Goal: Connect with others: Connect with others

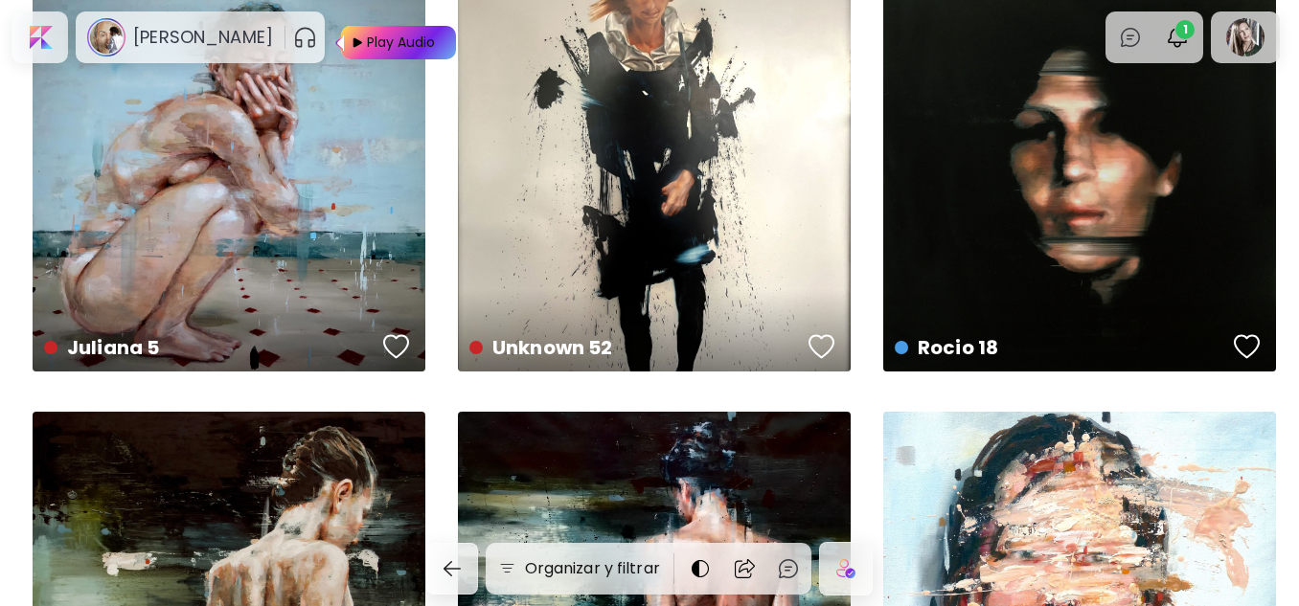
scroll to position [10822, 0]
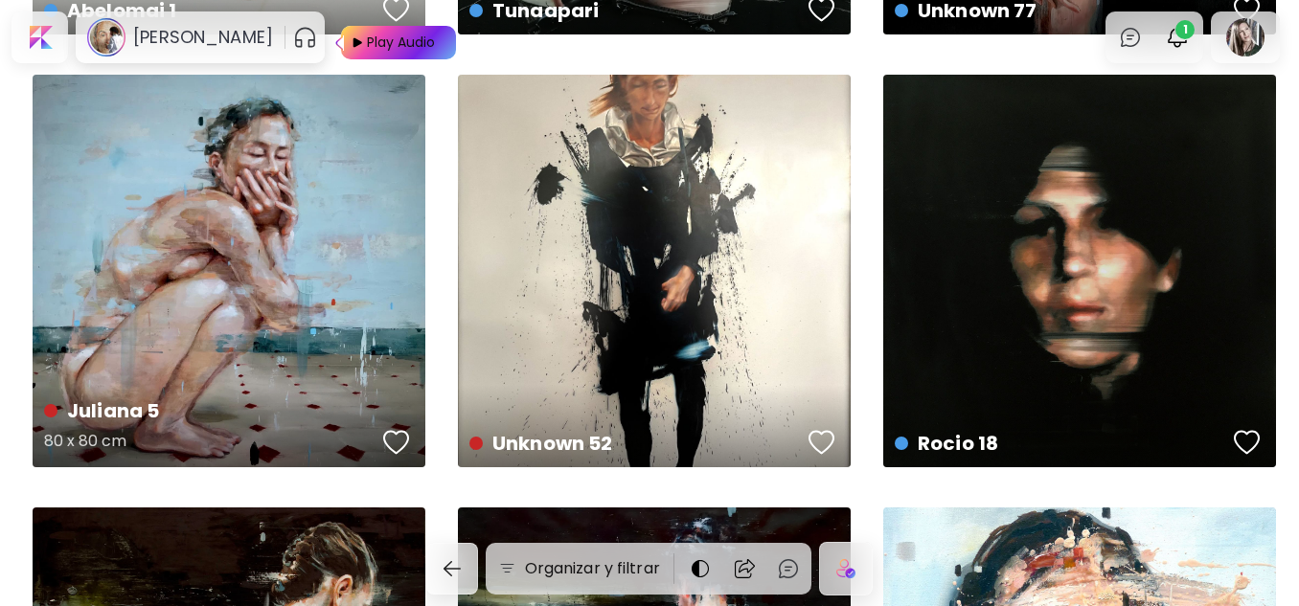
click at [399, 432] on div "button" at bounding box center [396, 442] width 27 height 29
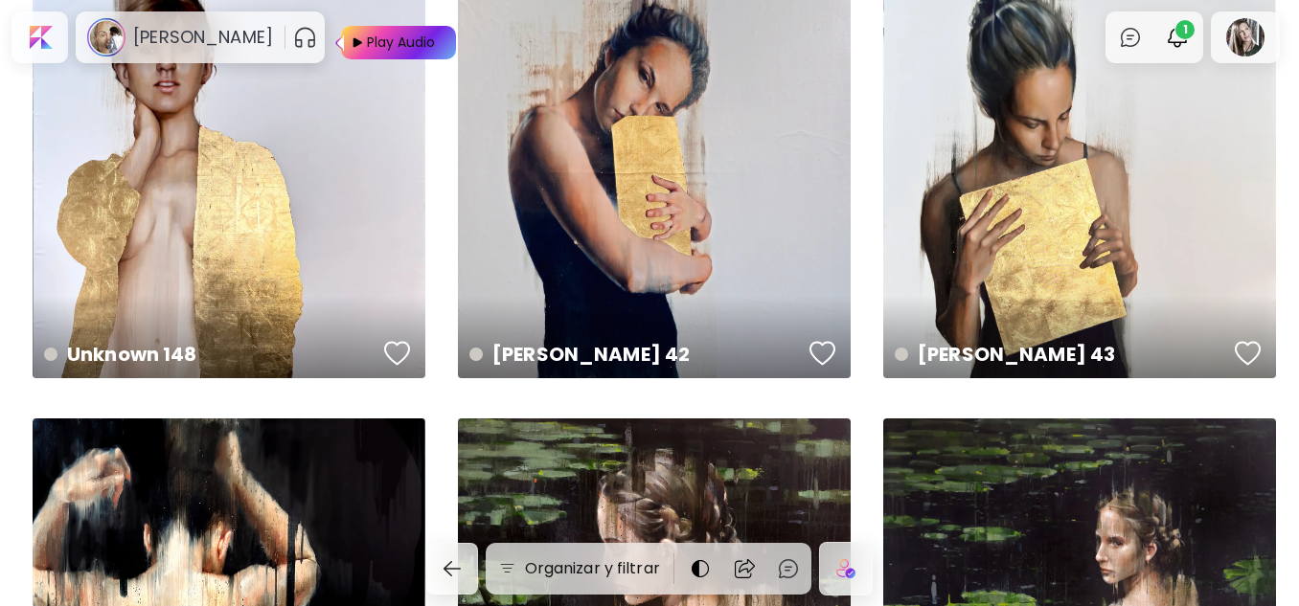
scroll to position [0, 0]
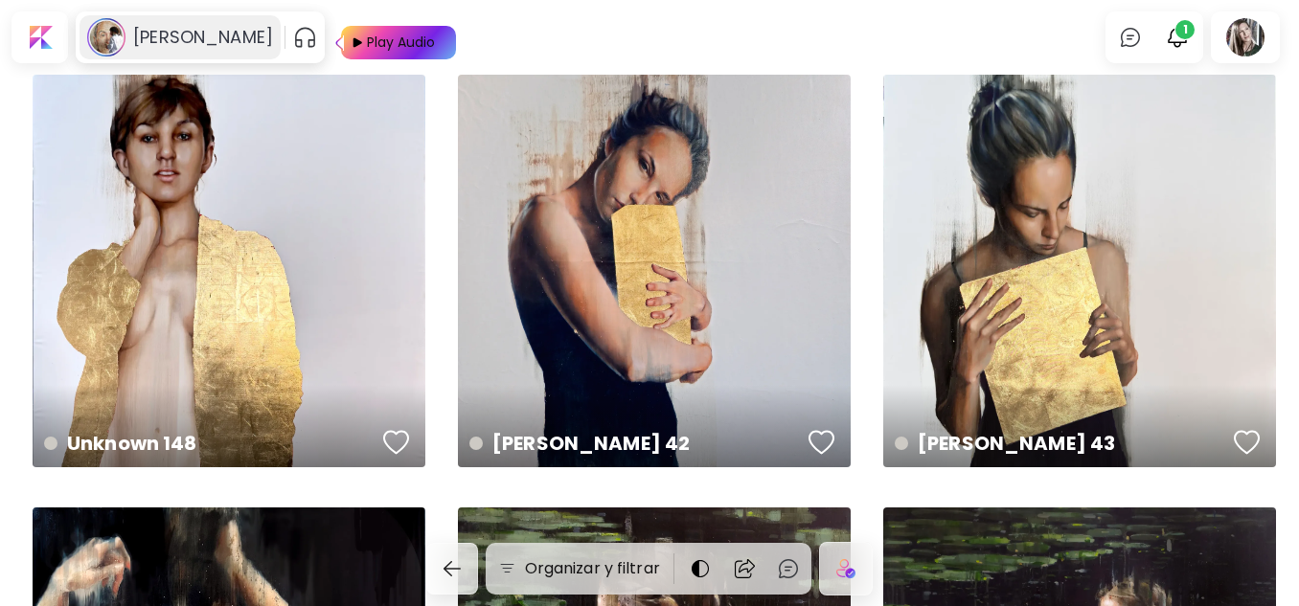
click at [171, 39] on h6 "[PERSON_NAME]" at bounding box center [203, 37] width 140 height 23
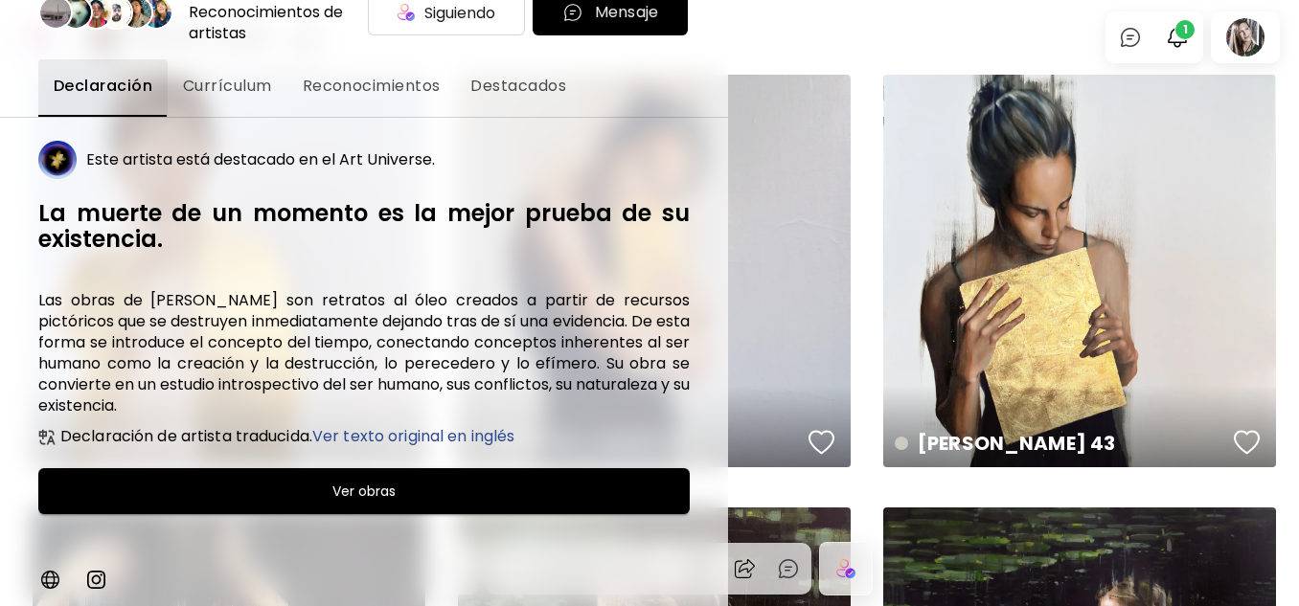
click at [217, 83] on span "Currículum" at bounding box center [227, 86] width 89 height 23
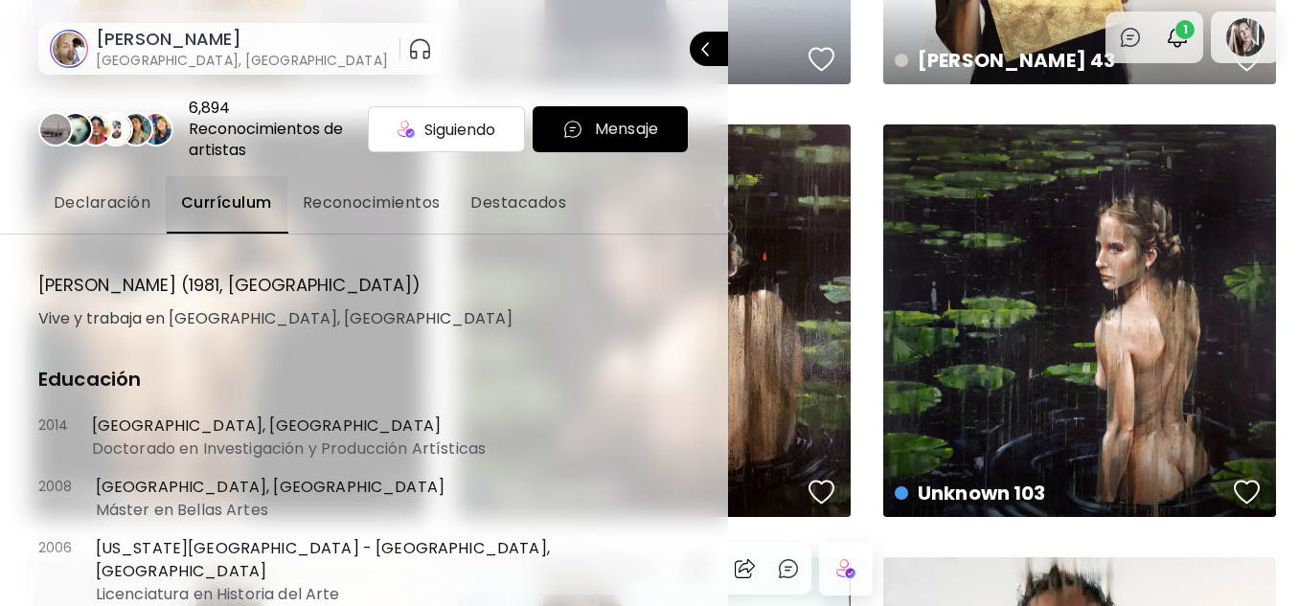
click at [378, 207] on span "Reconocimientos" at bounding box center [372, 203] width 138 height 23
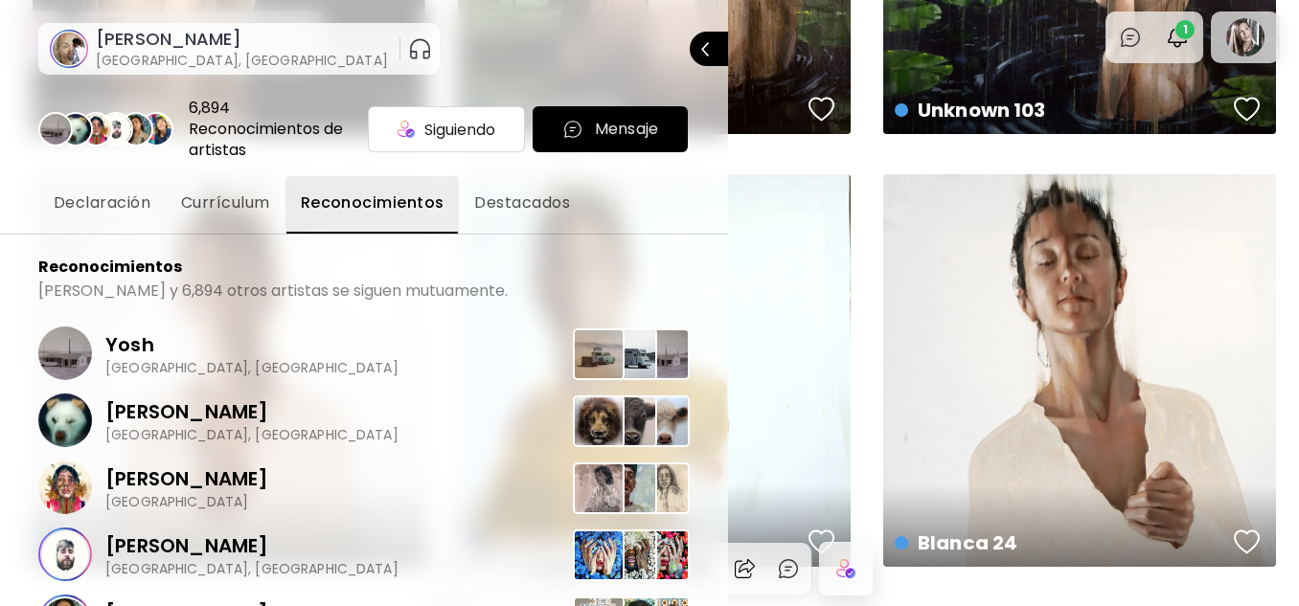
click at [514, 199] on span "Destacados" at bounding box center [522, 203] width 96 height 23
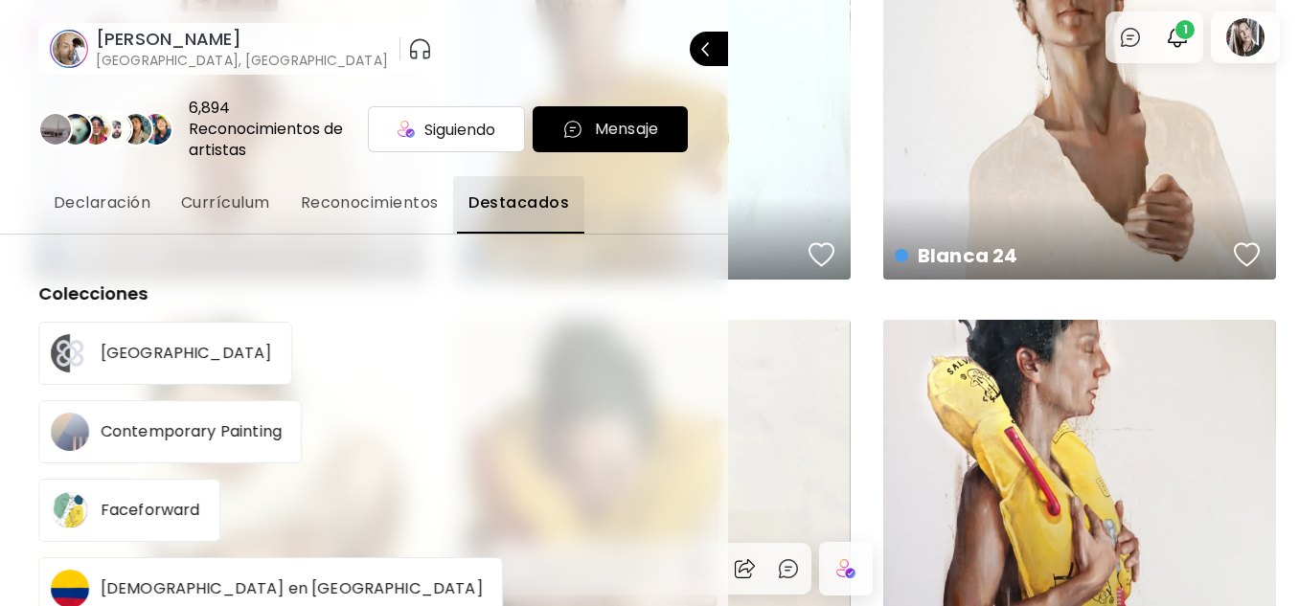
click at [151, 46] on h6 "[PERSON_NAME]" at bounding box center [242, 39] width 292 height 23
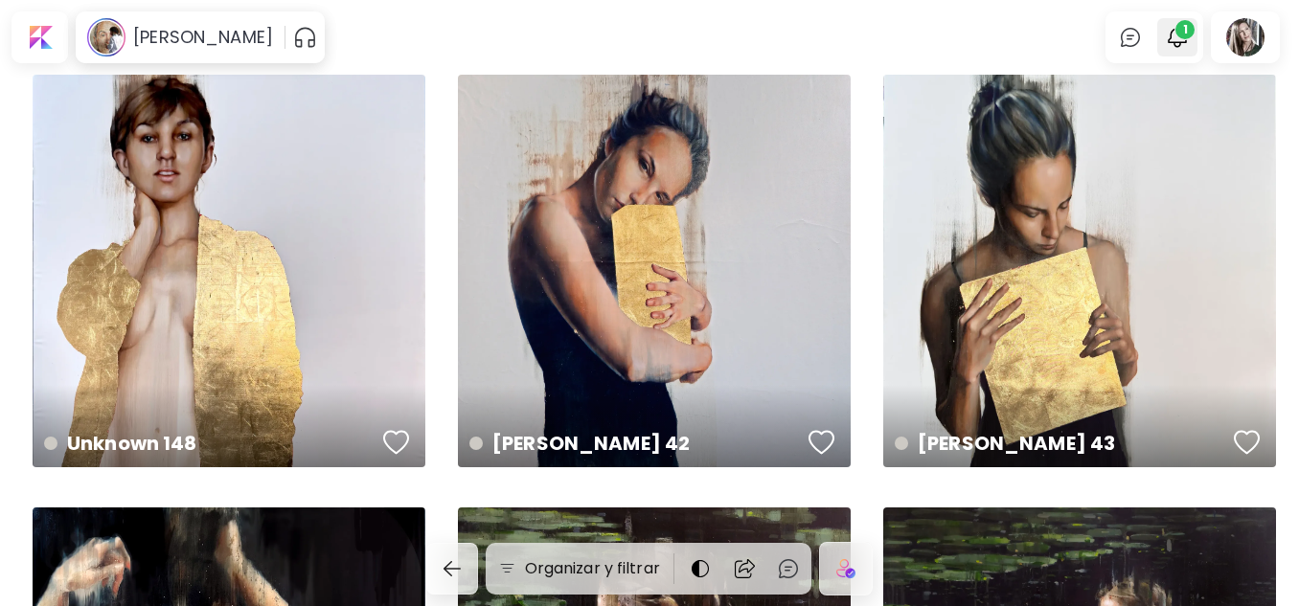
click at [1194, 34] on span "1" at bounding box center [1184, 29] width 19 height 19
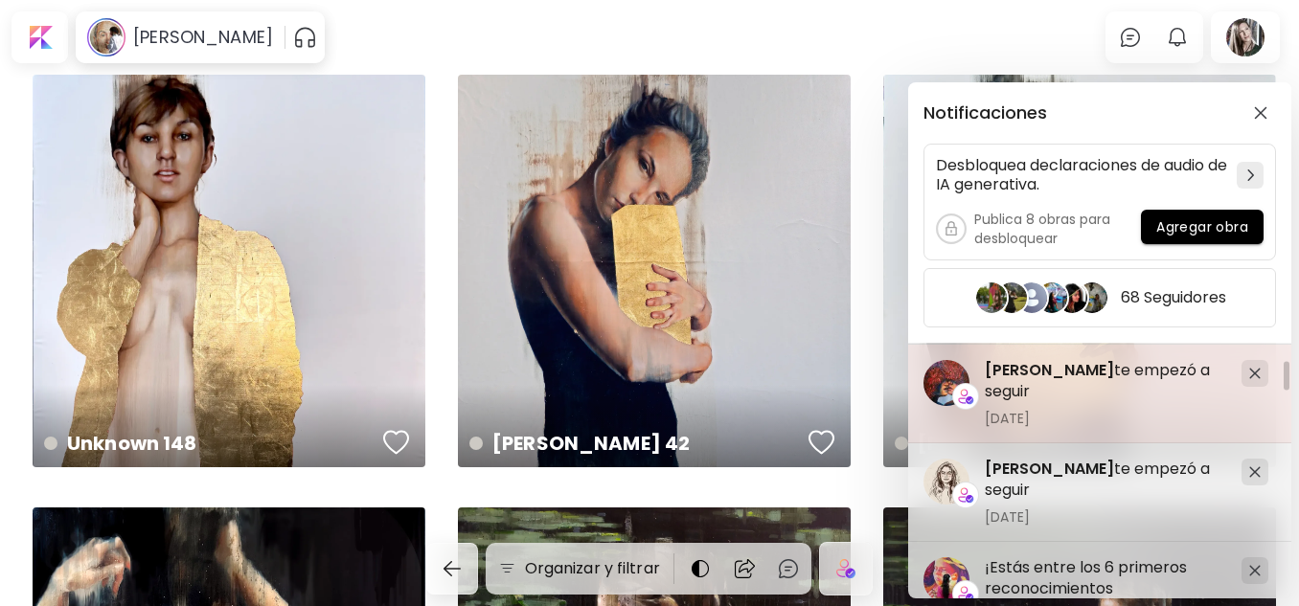
scroll to position [575, 0]
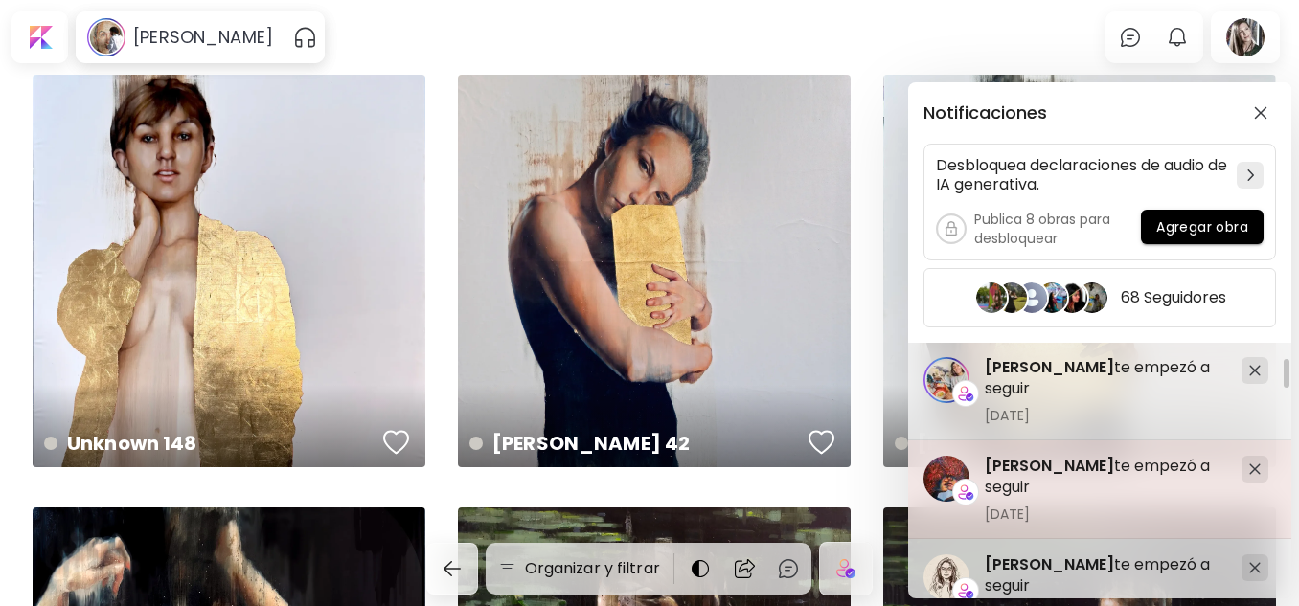
click at [1121, 472] on h5 "[PERSON_NAME] te empezó a seguir" at bounding box center [1105, 477] width 241 height 42
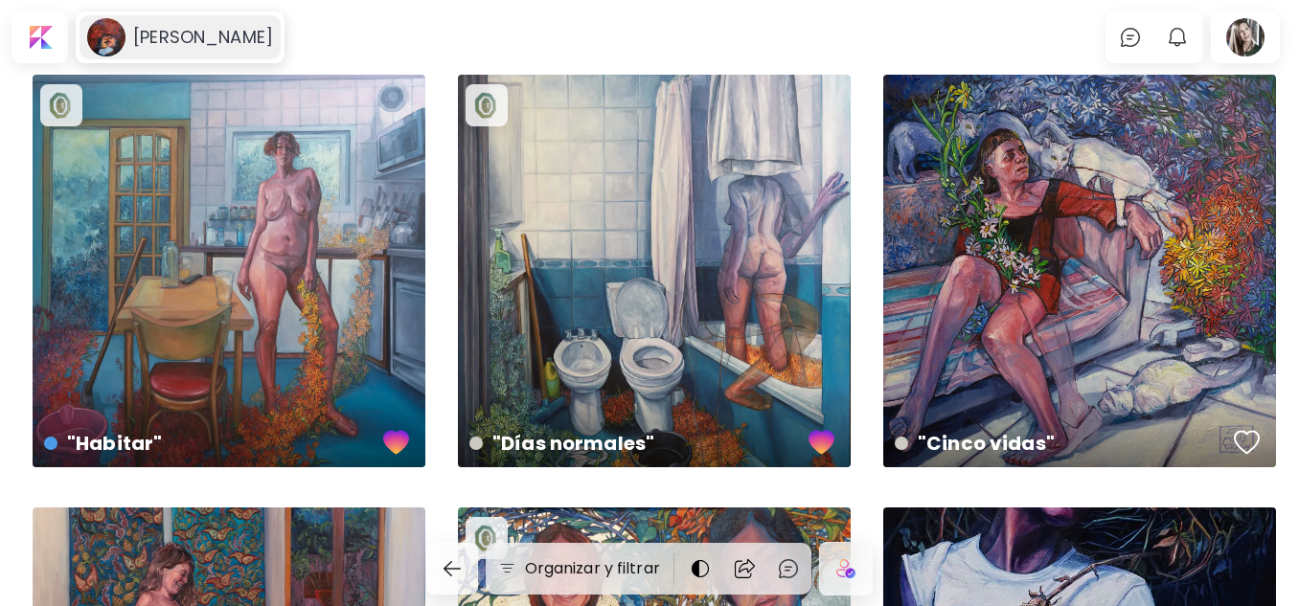
click at [193, 34] on h6 "[PERSON_NAME]" at bounding box center [203, 37] width 140 height 23
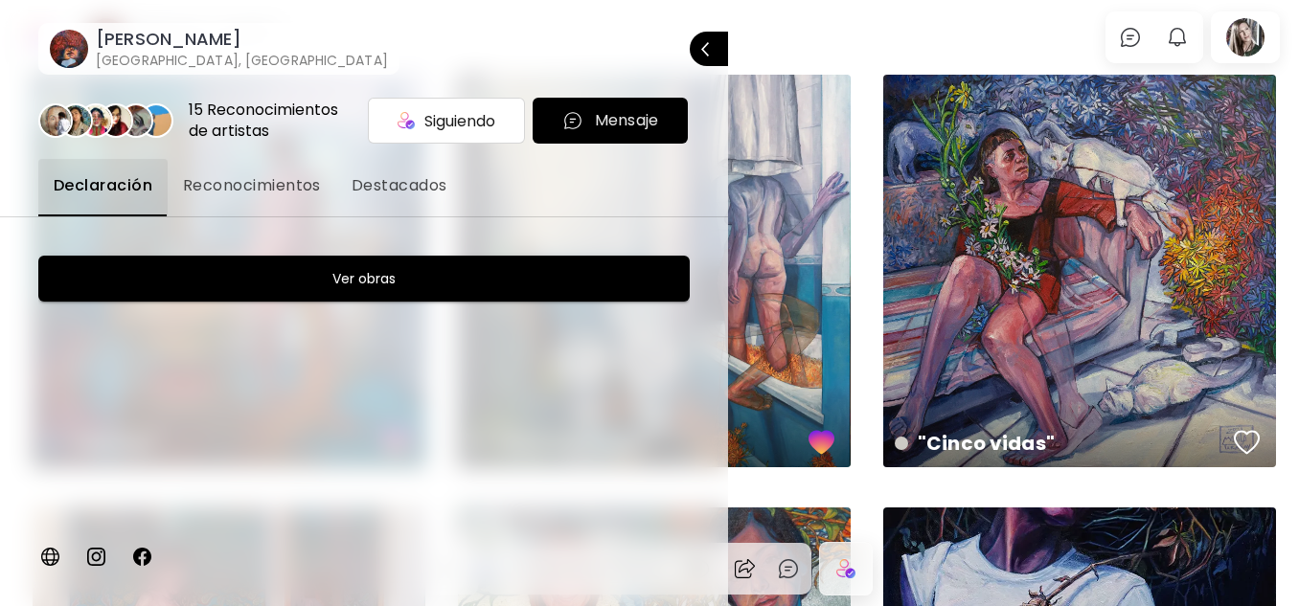
click at [927, 34] on div at bounding box center [649, 303] width 1299 height 606
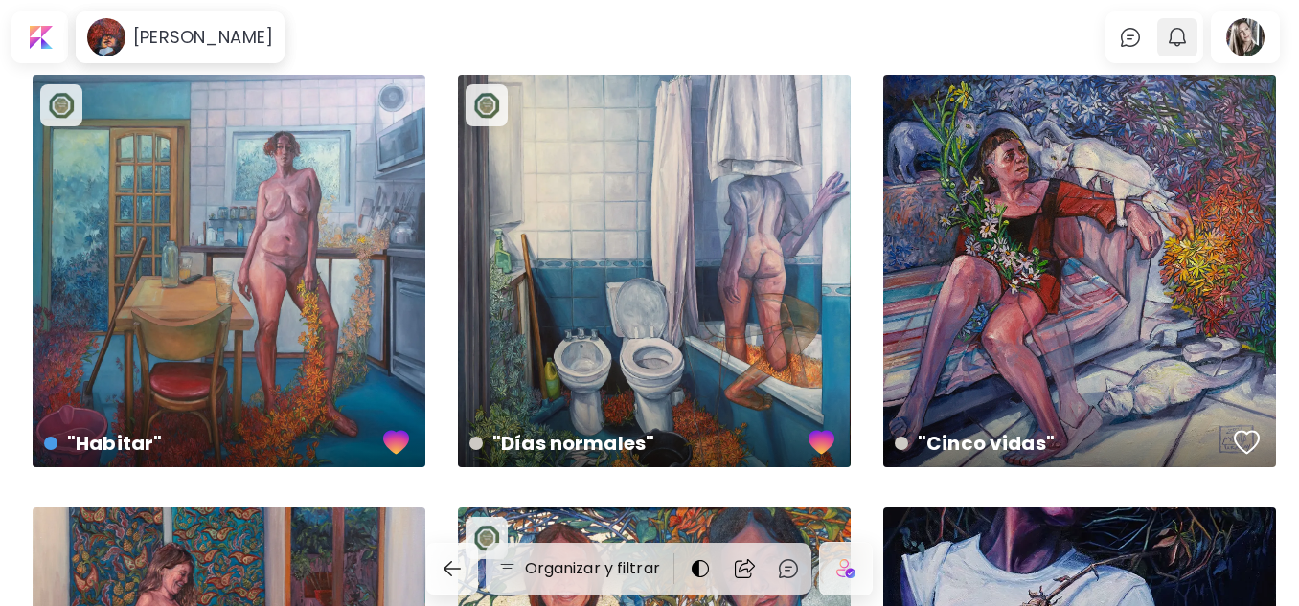
click at [1188, 39] on img "button" at bounding box center [1177, 37] width 23 height 23
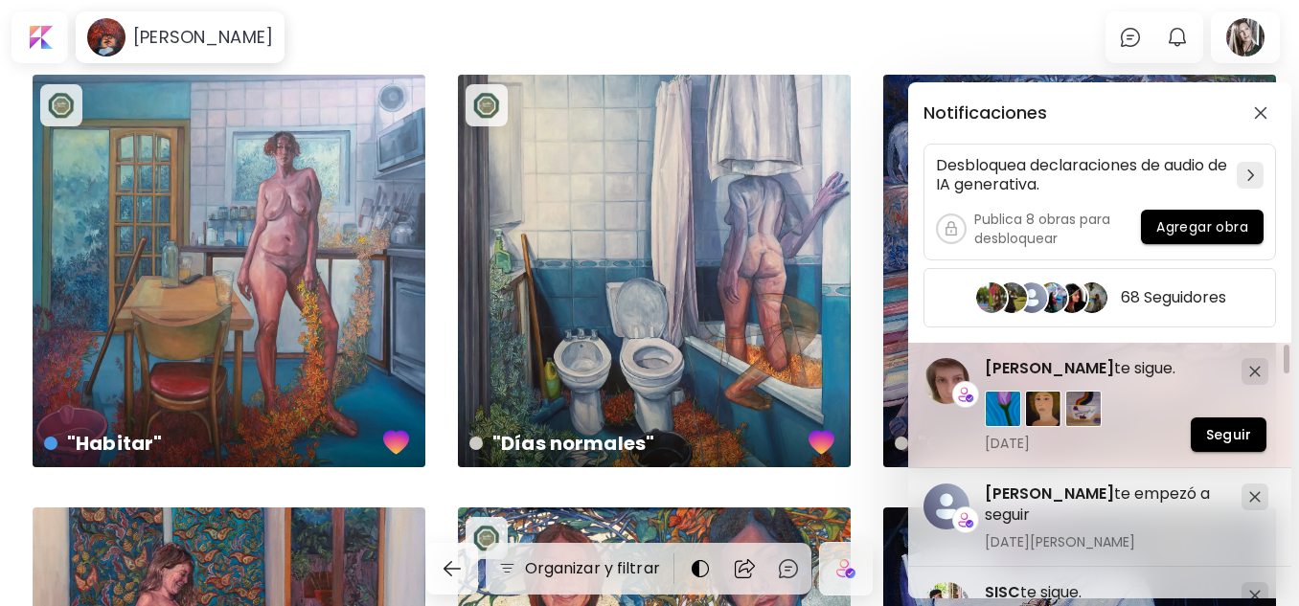
click at [1053, 366] on span "[PERSON_NAME]" at bounding box center [1049, 368] width 129 height 22
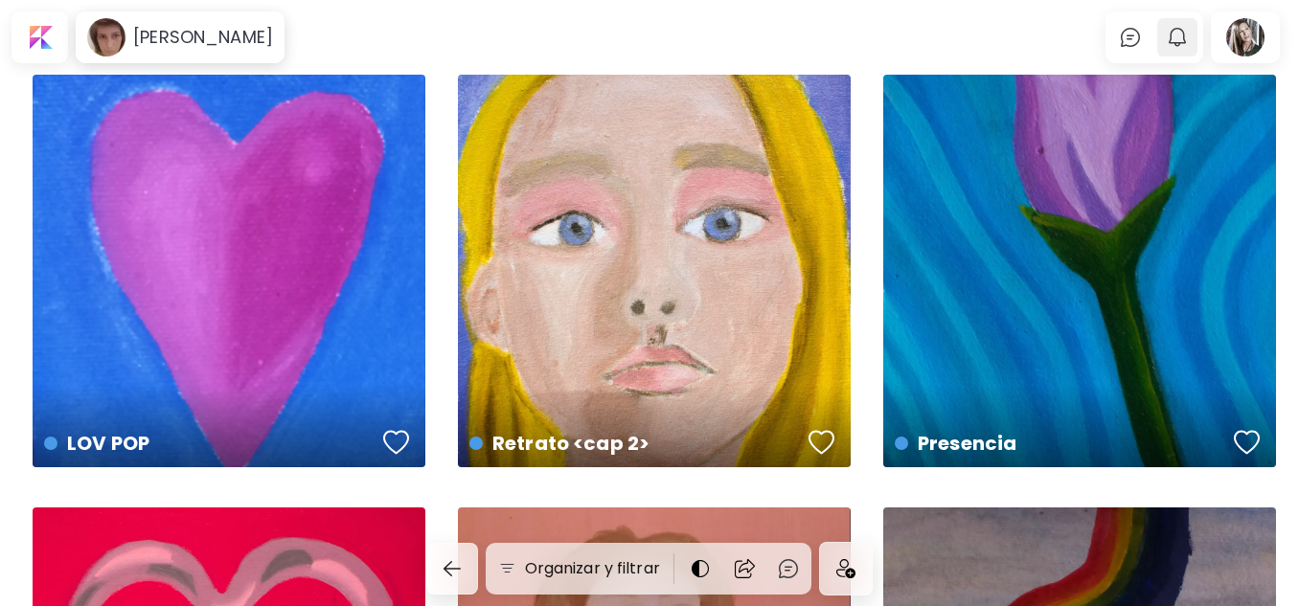
click at [1182, 33] on img "button" at bounding box center [1177, 37] width 23 height 23
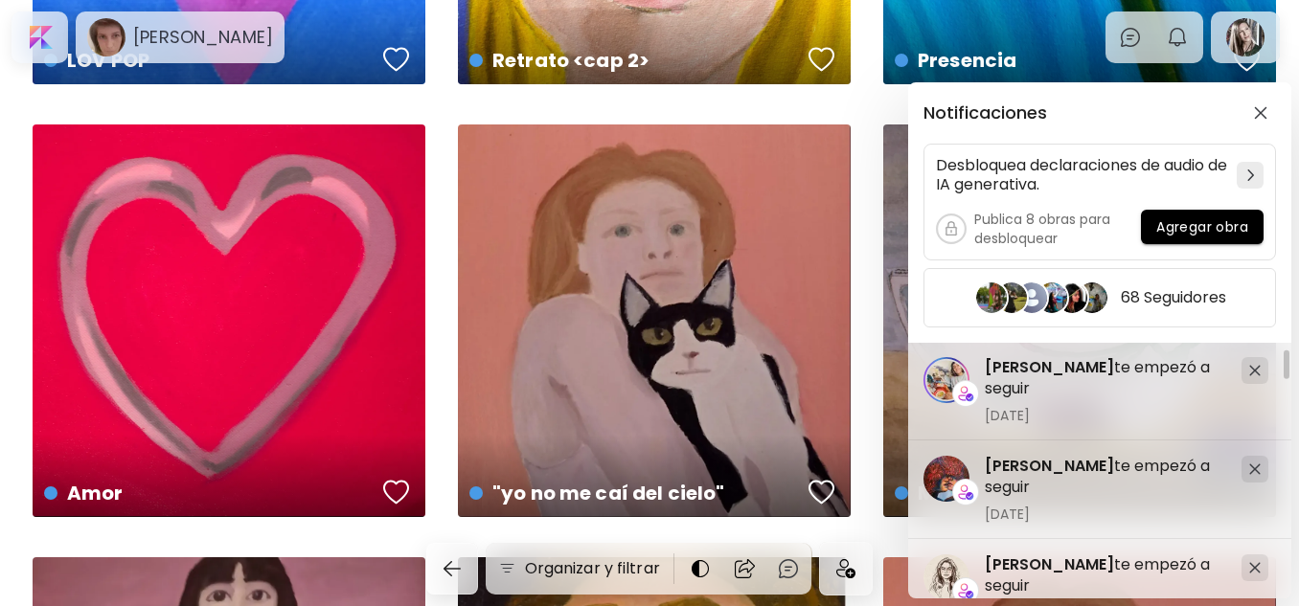
scroll to position [766, 0]
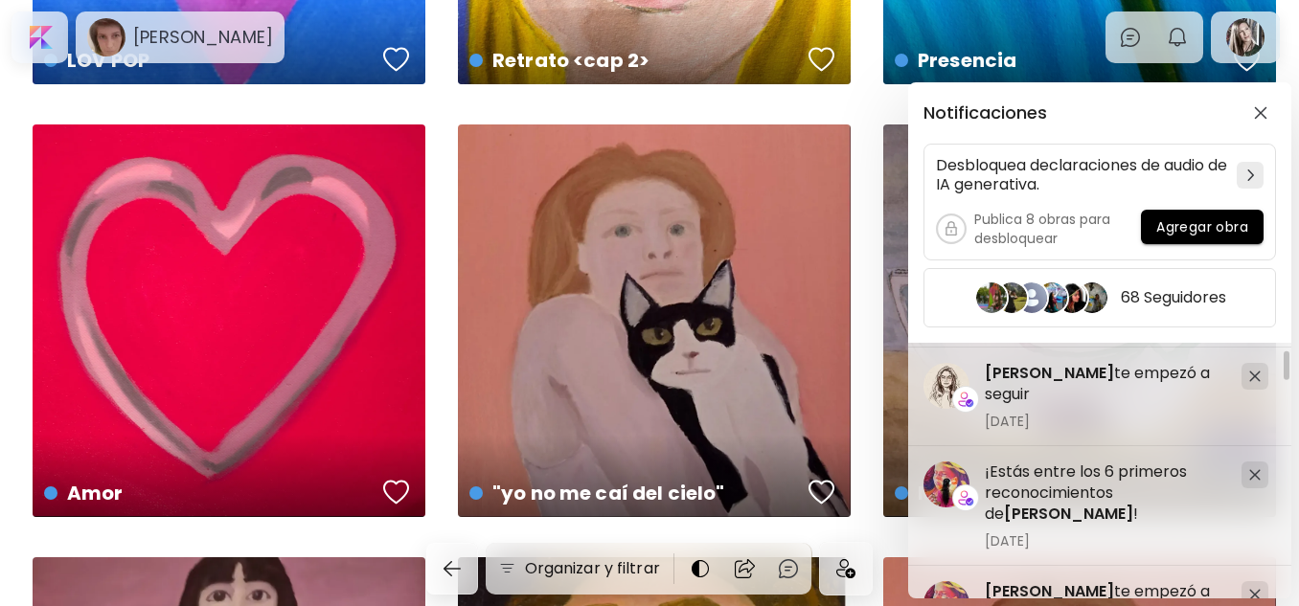
click at [1122, 373] on h5 "[PERSON_NAME] te empezó a seguir" at bounding box center [1105, 384] width 241 height 42
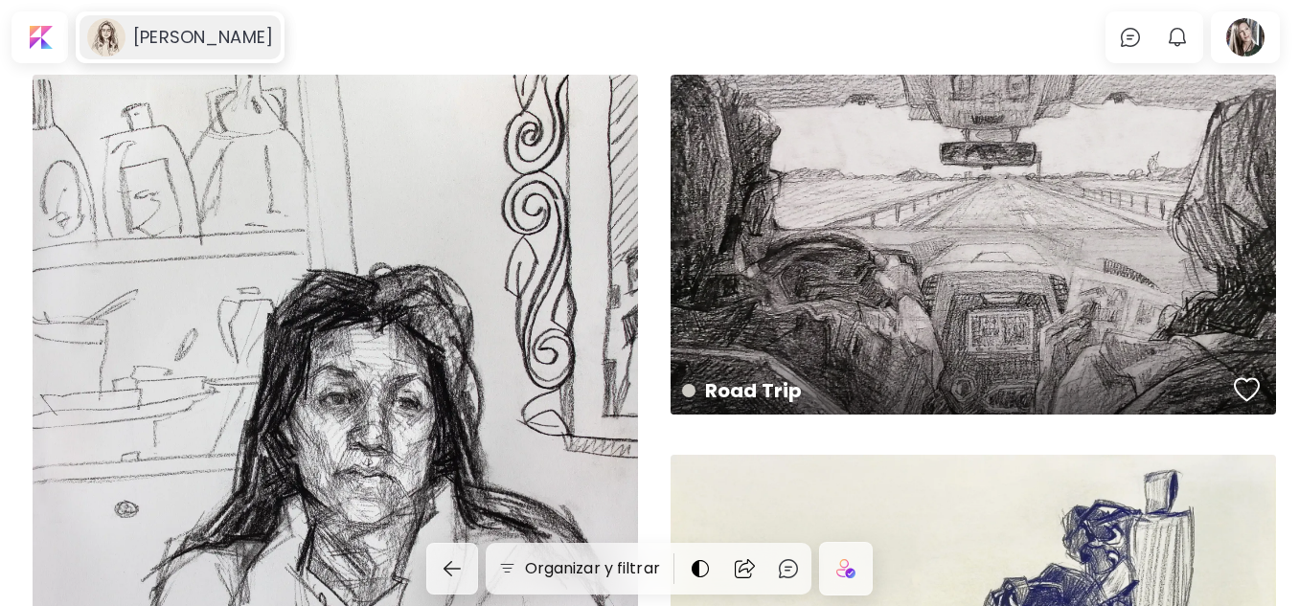
click at [166, 38] on h6 "[PERSON_NAME]" at bounding box center [203, 37] width 140 height 23
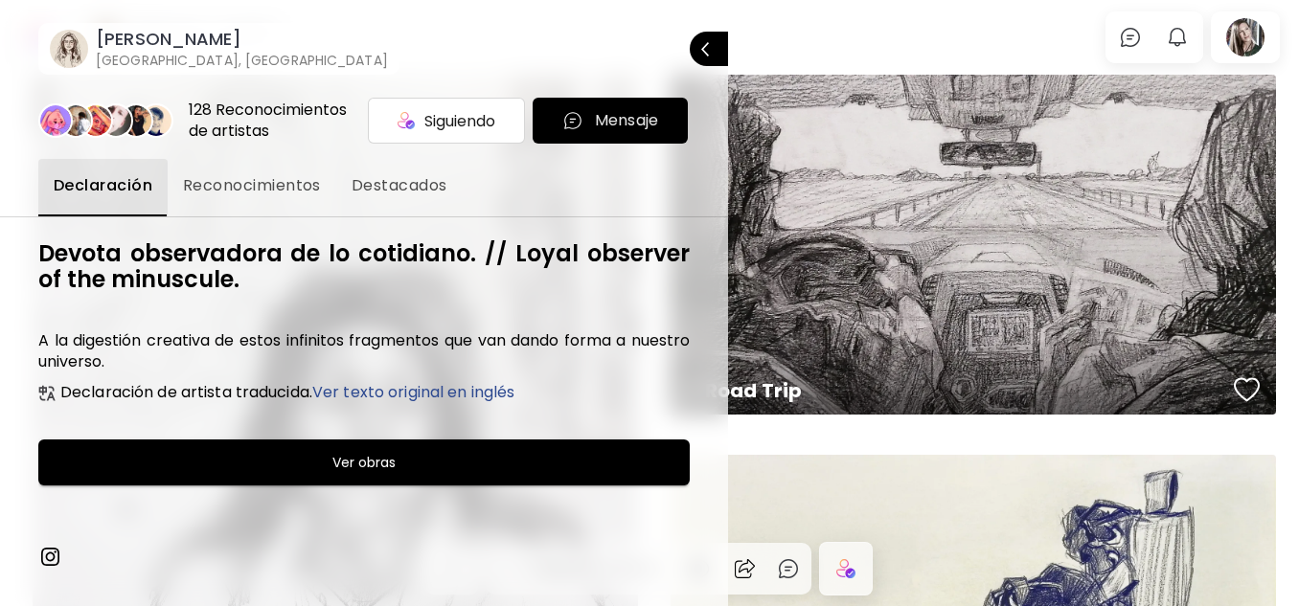
click at [1190, 34] on div at bounding box center [649, 303] width 1299 height 606
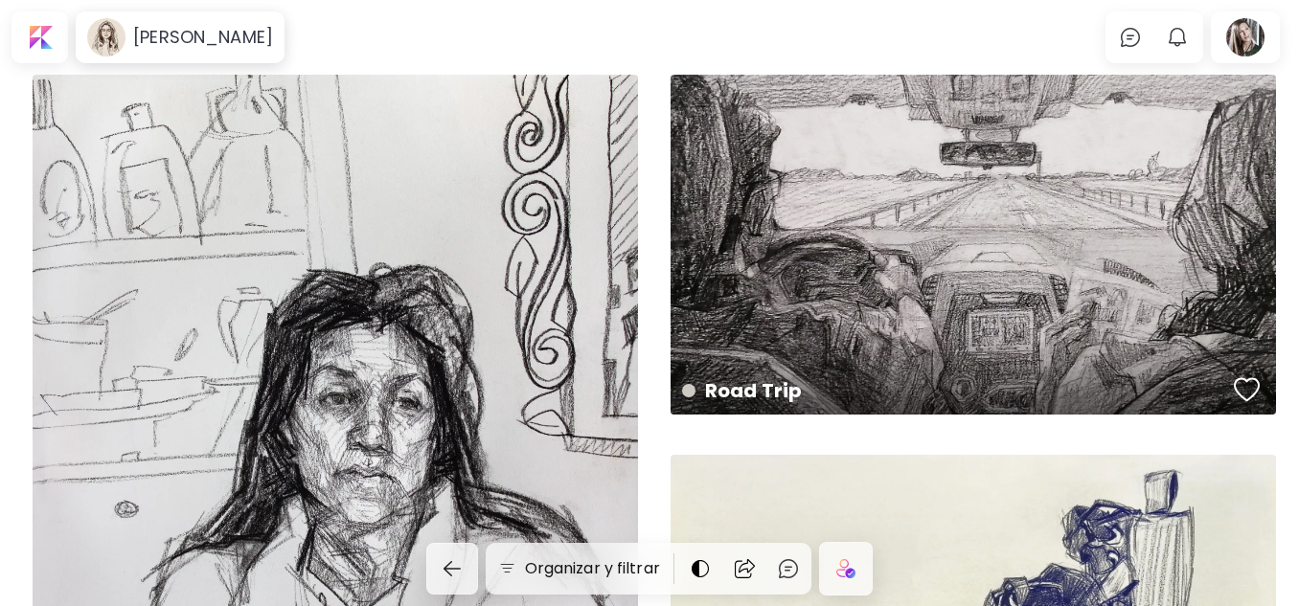
click at [1189, 34] on img "button" at bounding box center [1177, 37] width 23 height 23
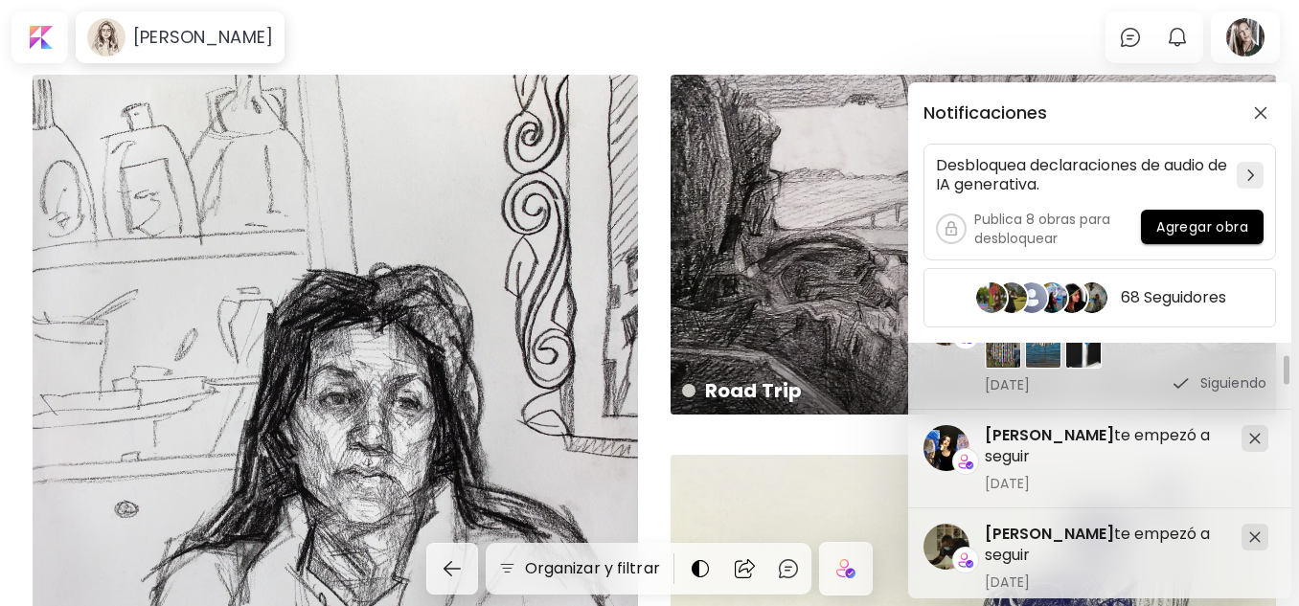
scroll to position [1437, 0]
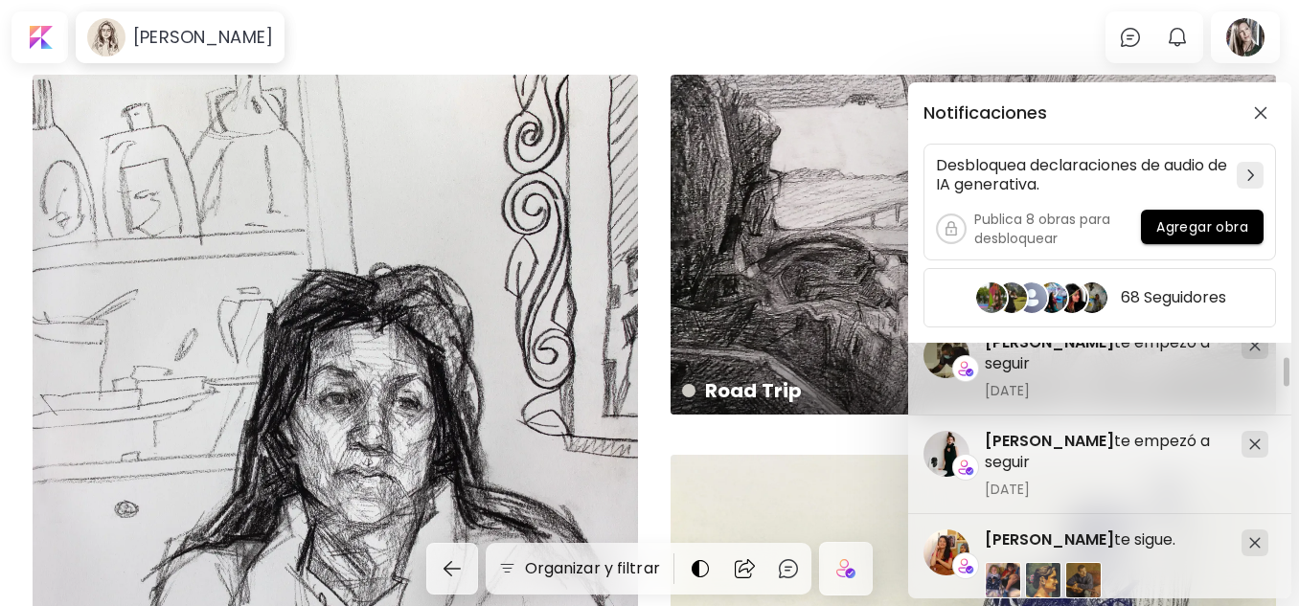
click at [1056, 539] on span "[PERSON_NAME]" at bounding box center [1049, 540] width 129 height 22
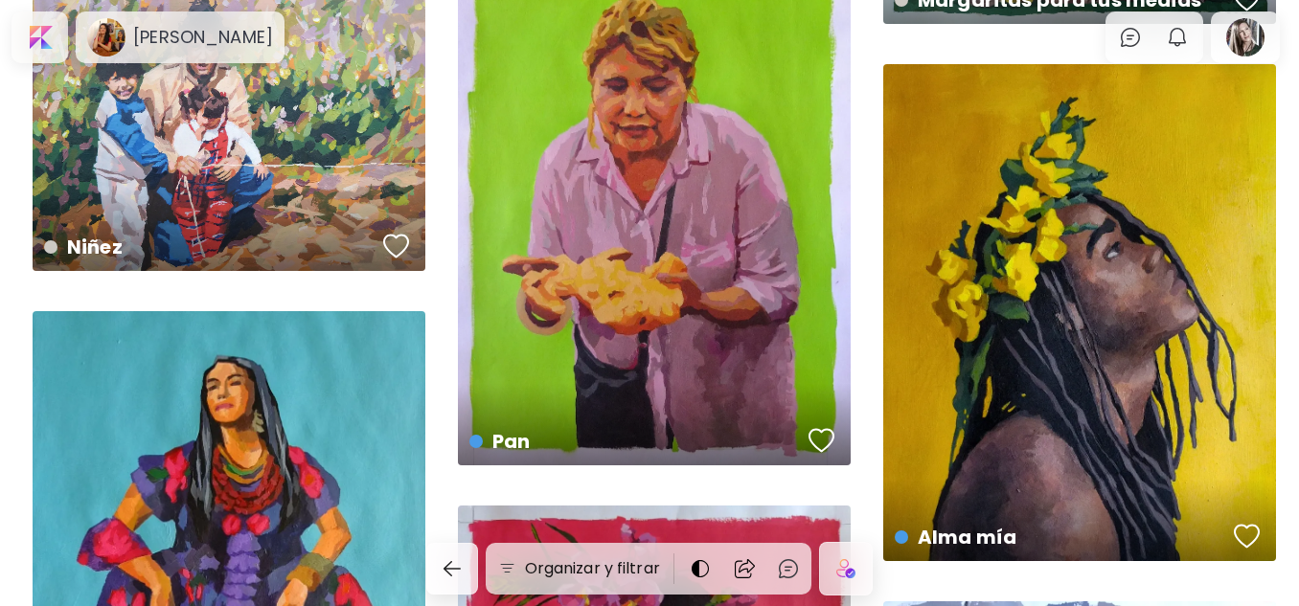
scroll to position [3160, 0]
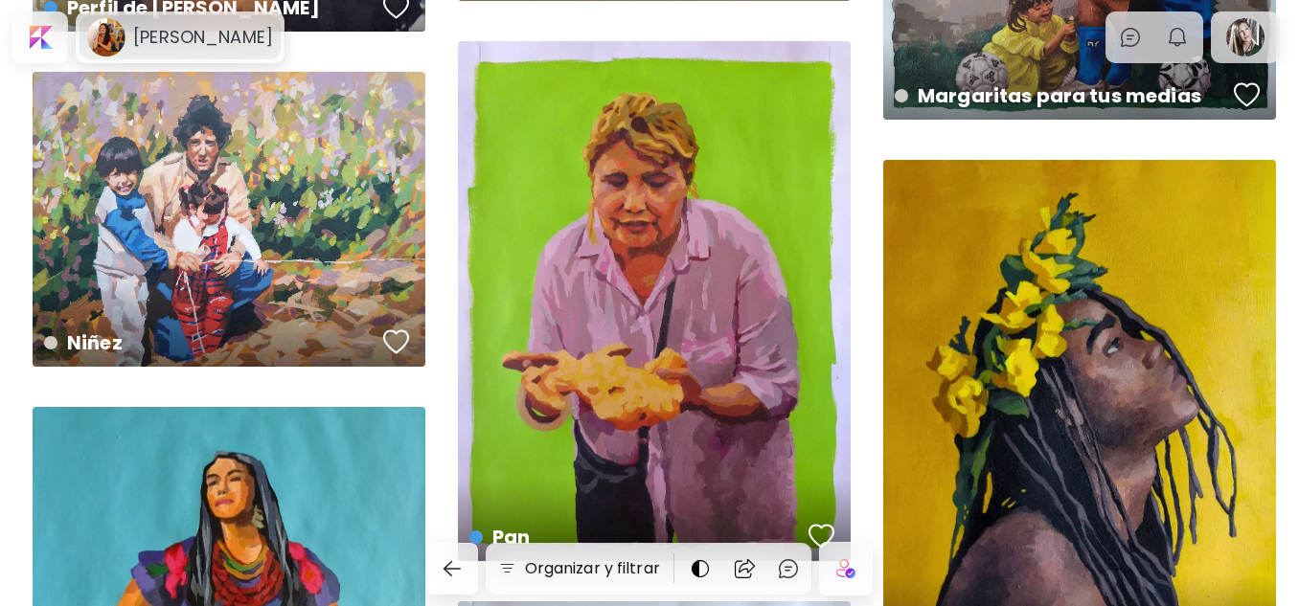
click at [155, 47] on h6 "[PERSON_NAME]" at bounding box center [203, 37] width 140 height 23
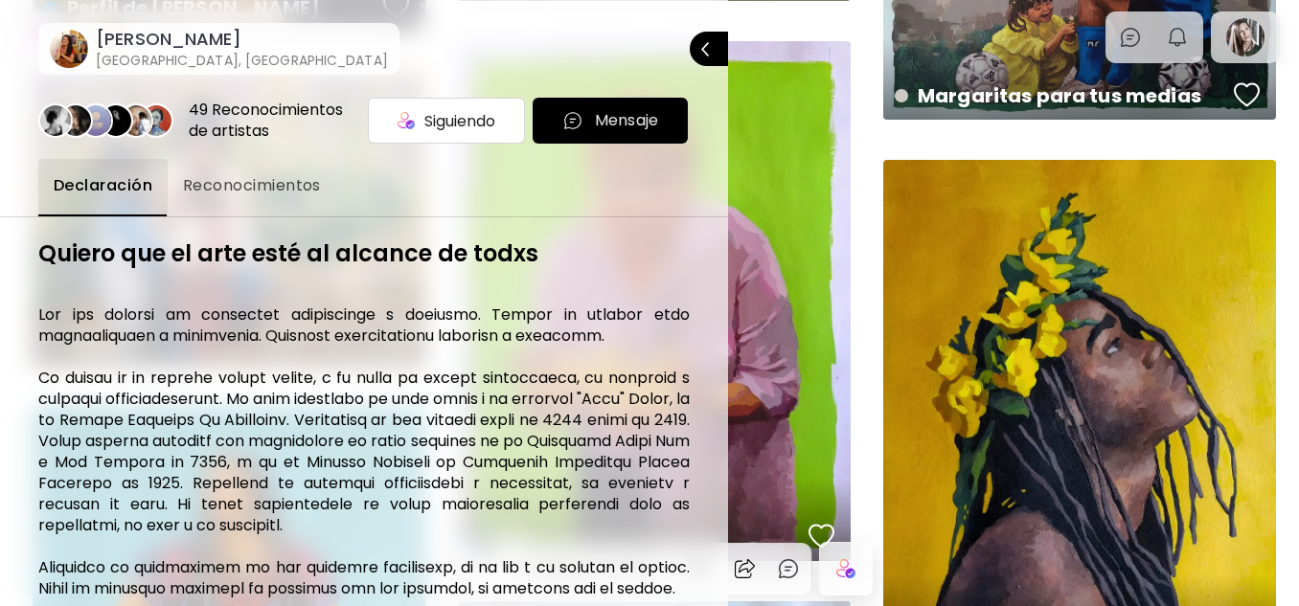
click at [1184, 39] on div at bounding box center [649, 303] width 1299 height 606
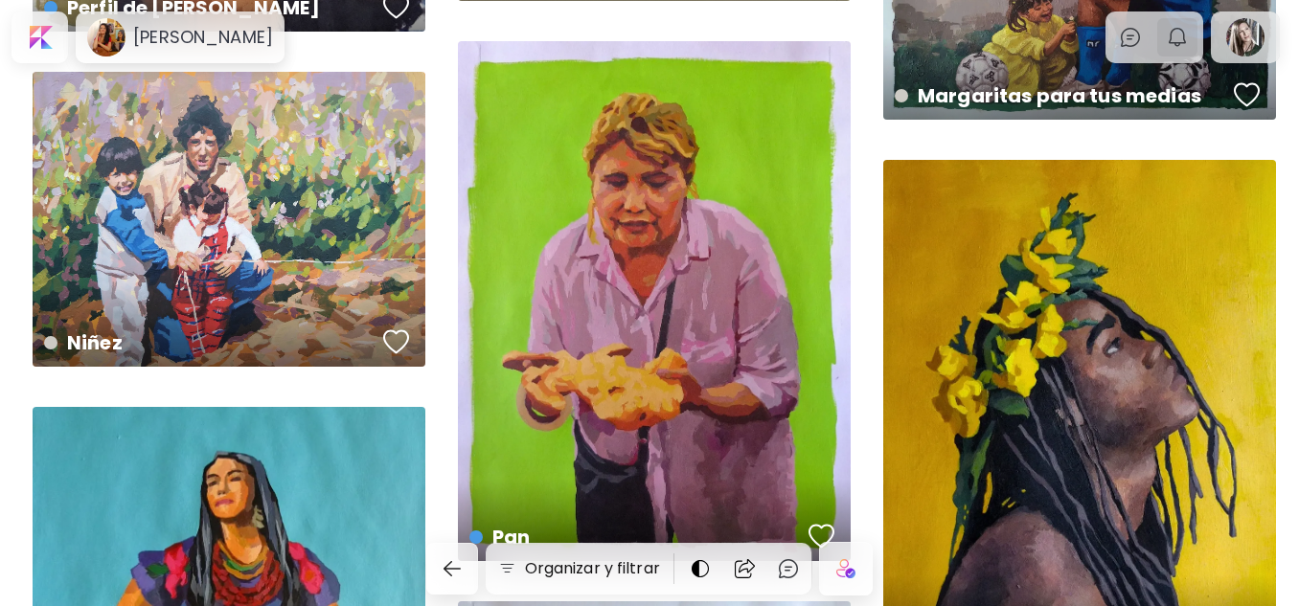
click at [1184, 37] on img "button" at bounding box center [1177, 37] width 23 height 23
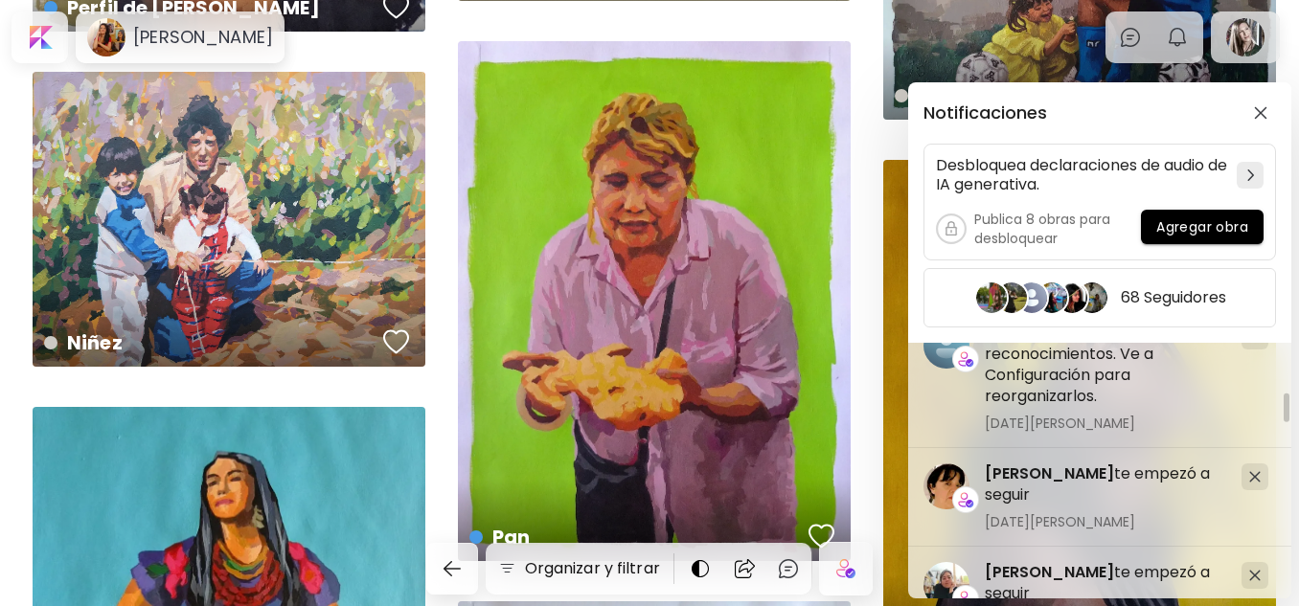
scroll to position [3927, 0]
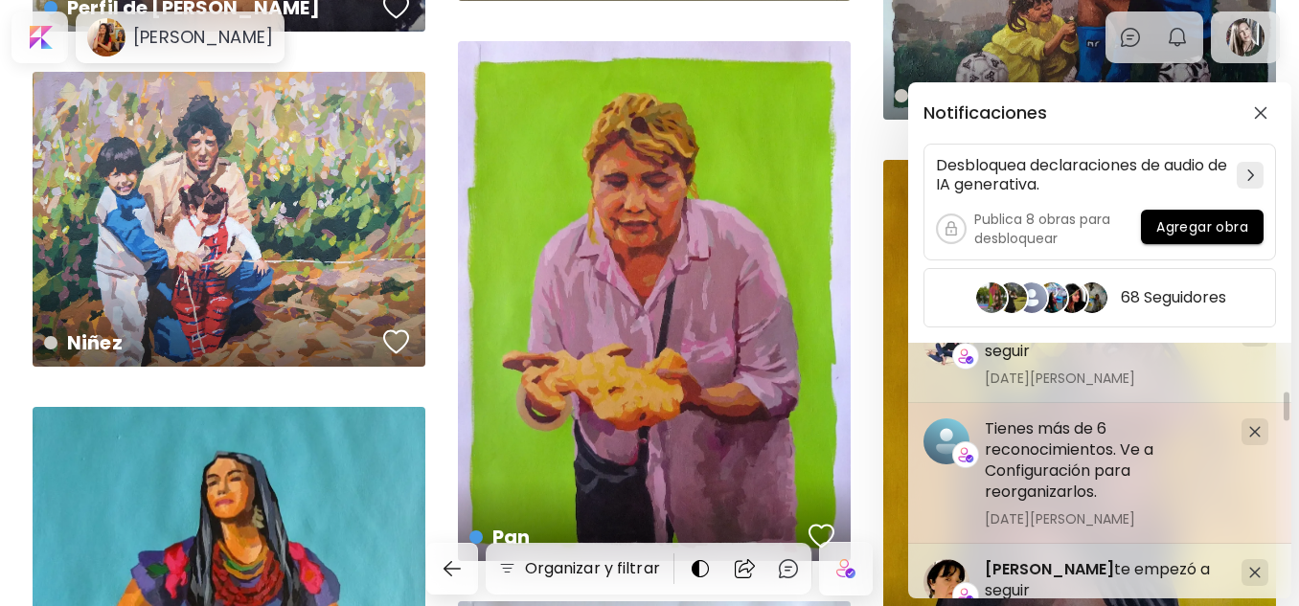
click at [1053, 456] on h5 "Tienes más de 6 reconocimientos. Ve a Configuración para reorganizarlos." at bounding box center [1105, 461] width 241 height 84
click at [966, 451] on img at bounding box center [966, 455] width 16 height 16
click at [985, 450] on h5 "Tienes más de 6 reconocimientos. Ve a Configuración para reorganizarlos." at bounding box center [1105, 461] width 241 height 84
click at [1037, 471] on h5 "Tienes más de 6 reconocimientos. Ve a Configuración para reorganizarlos." at bounding box center [1105, 461] width 241 height 84
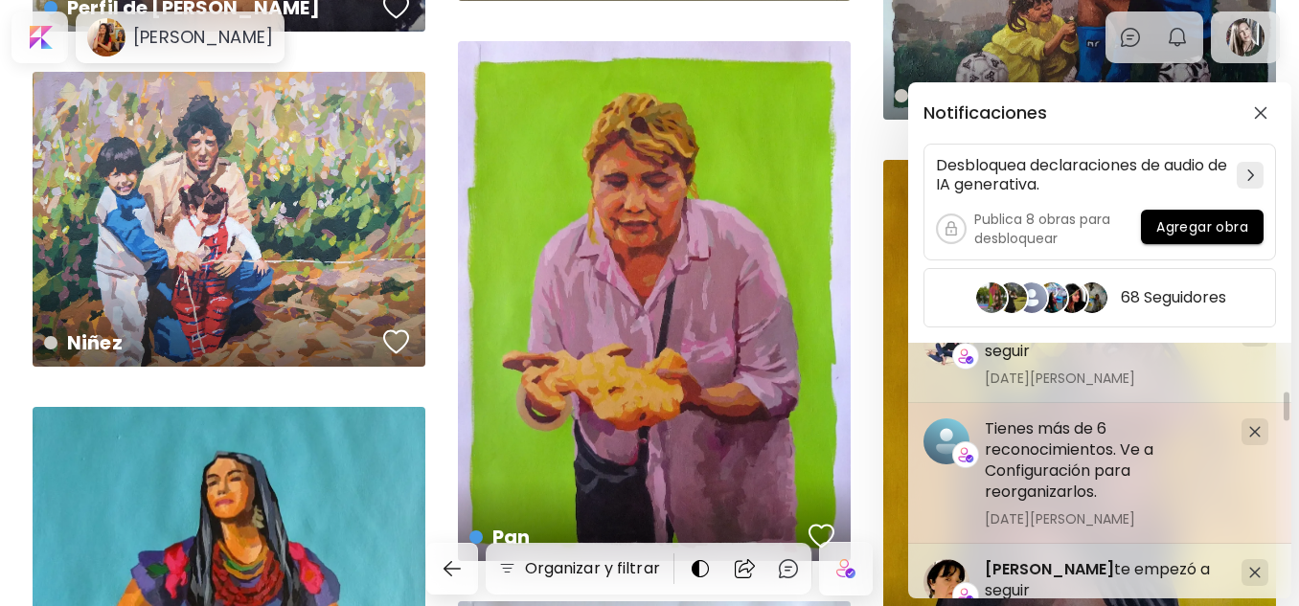
click at [947, 445] on image at bounding box center [946, 442] width 46 height 46
click at [940, 430] on image at bounding box center [946, 442] width 46 height 46
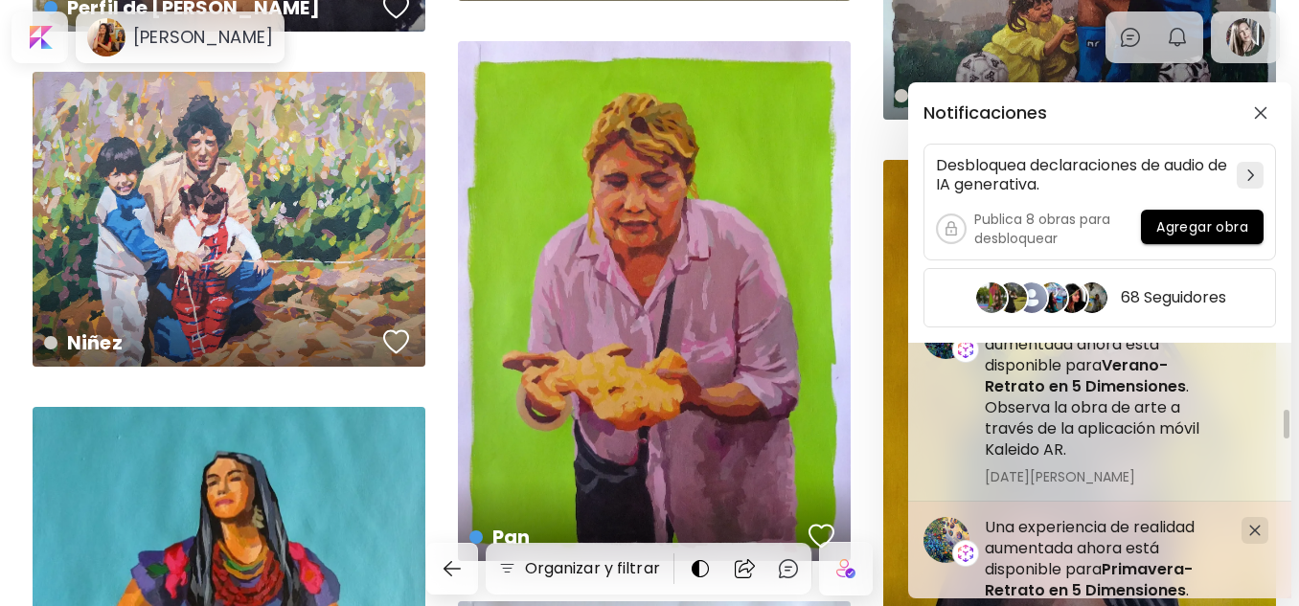
scroll to position [4789, 0]
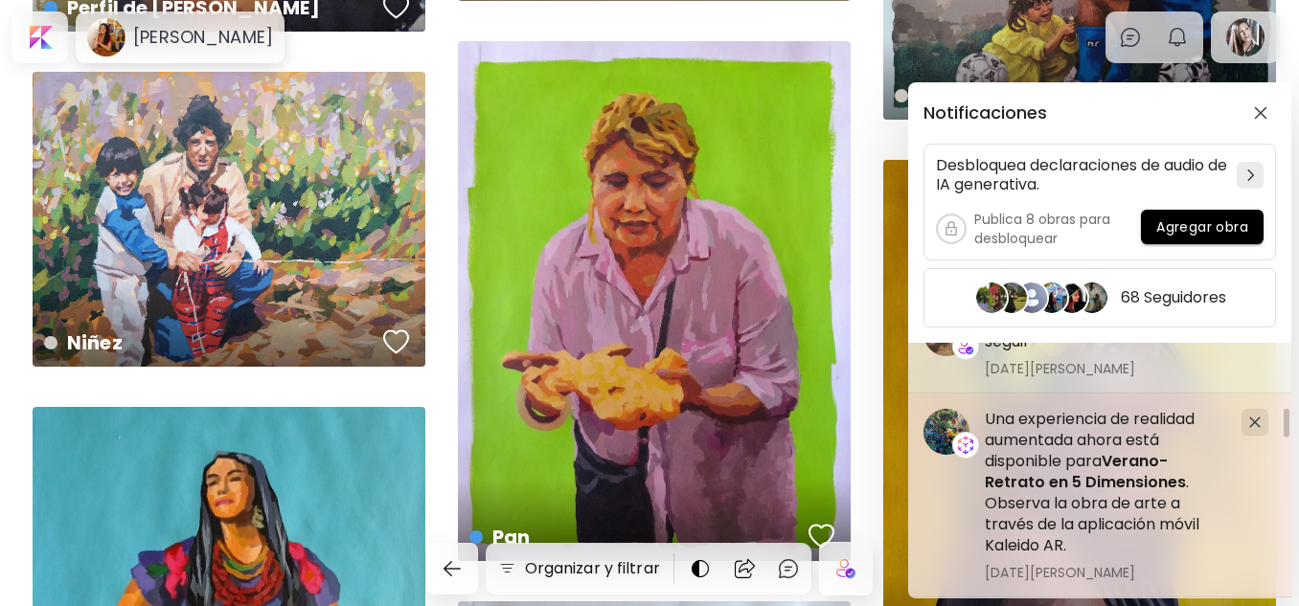
click at [949, 437] on image at bounding box center [946, 432] width 46 height 46
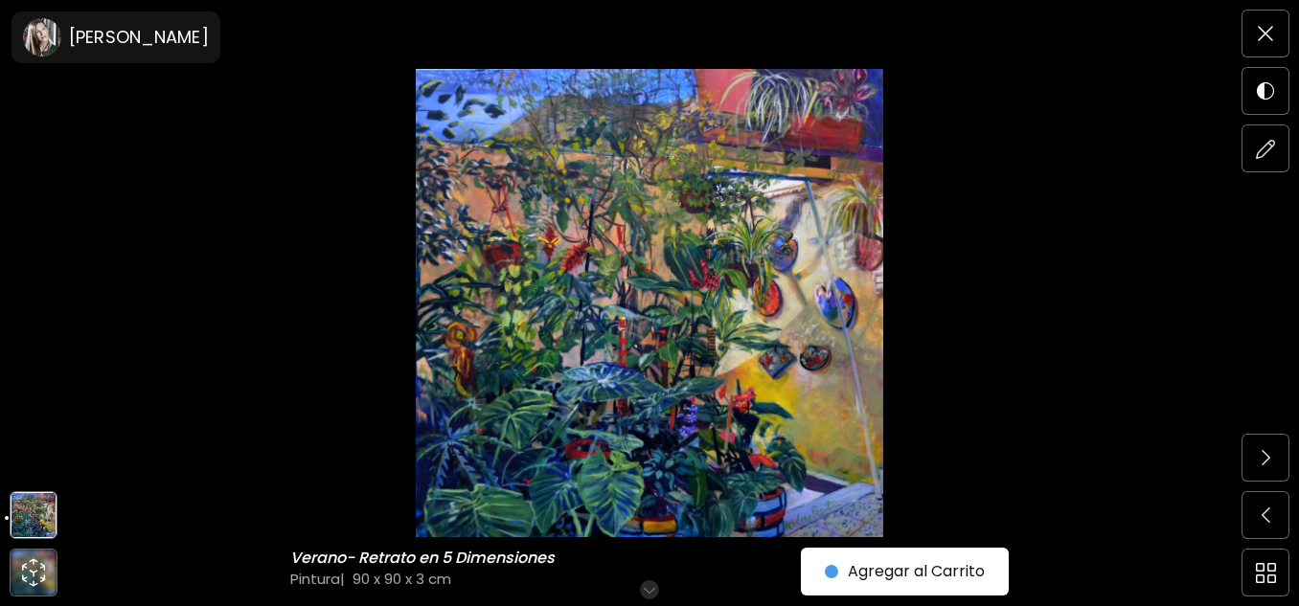
scroll to position [96, 0]
click at [26, 572] on icon "animation" at bounding box center [33, 572] width 31 height 31
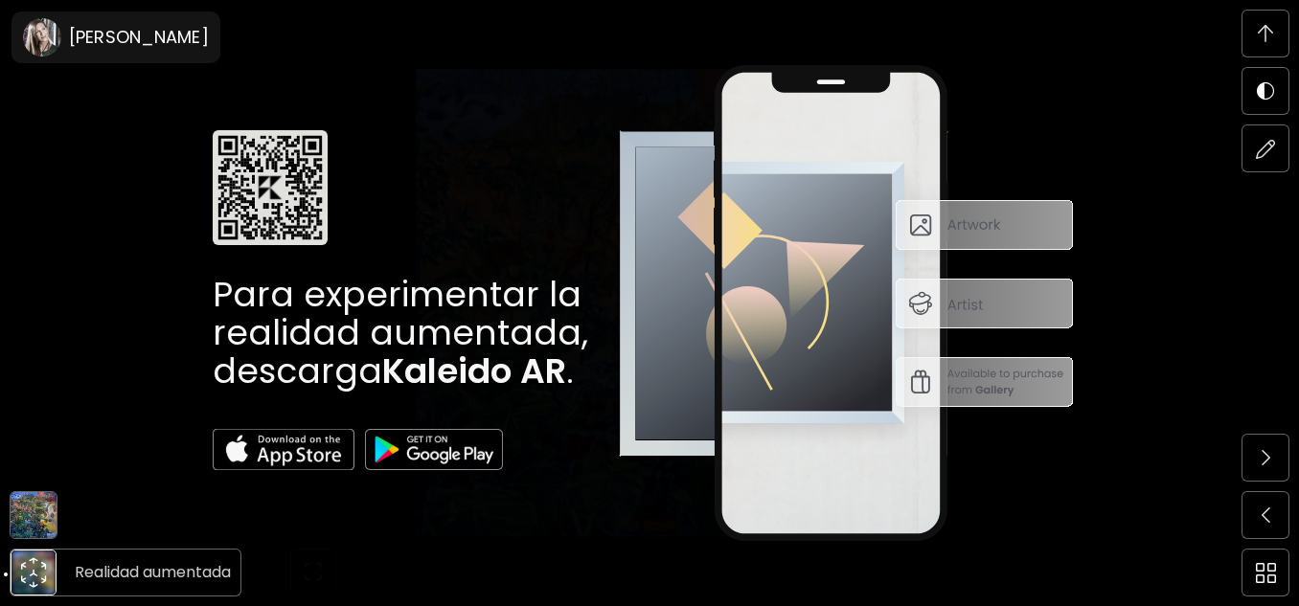
click at [104, 571] on h6 "Realidad aumentada" at bounding box center [153, 572] width 156 height 25
click at [29, 576] on icon "animation" at bounding box center [33, 572] width 31 height 31
